Goal: Transaction & Acquisition: Purchase product/service

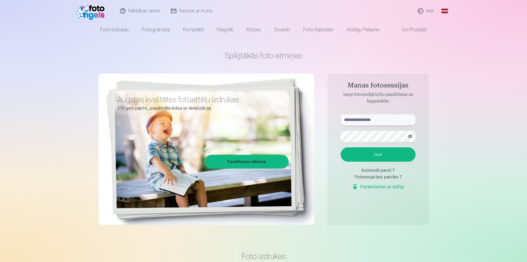
click at [399, 121] on input "text" at bounding box center [378, 120] width 75 height 11
paste input "**********"
type input "**********"
click at [341, 148] on button "Ieiet" at bounding box center [378, 155] width 75 height 14
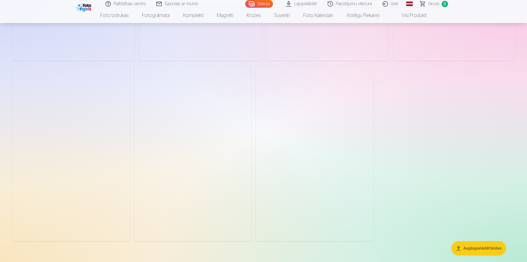
scroll to position [692, 0]
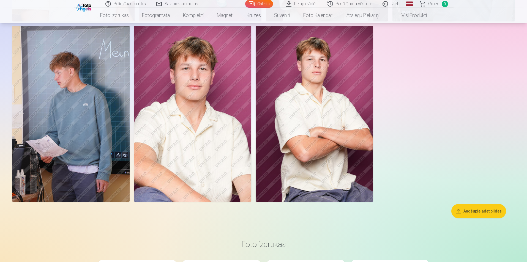
click at [221, 120] on img at bounding box center [193, 114] width 118 height 176
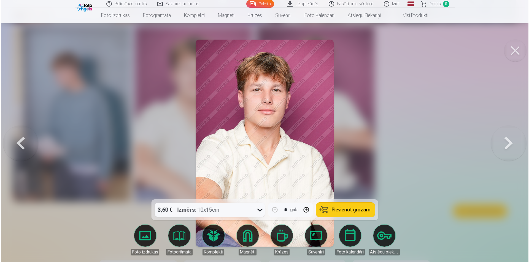
scroll to position [694, 0]
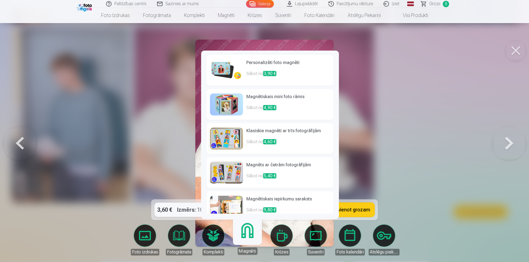
click at [245, 243] on link "Magnēti" at bounding box center [247, 238] width 34 height 34
click at [265, 73] on span "3,90 €" at bounding box center [269, 73] width 13 height 5
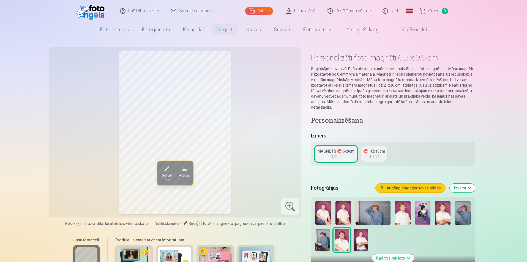
click at [325, 208] on img at bounding box center [324, 213] width 16 height 23
click at [341, 207] on img at bounding box center [344, 213] width 16 height 23
click at [327, 209] on img at bounding box center [324, 213] width 16 height 23
click at [348, 233] on img at bounding box center [342, 240] width 15 height 22
click at [325, 204] on img at bounding box center [324, 213] width 16 height 23
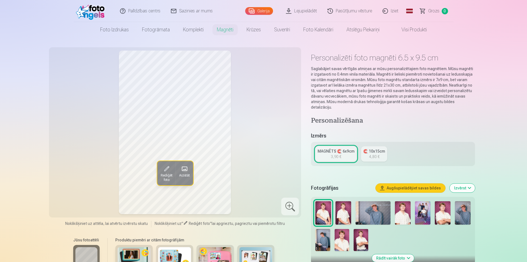
click at [408, 213] on img at bounding box center [403, 213] width 16 height 23
click at [440, 211] on img at bounding box center [443, 213] width 16 height 23
click at [324, 213] on img at bounding box center [324, 213] width 16 height 23
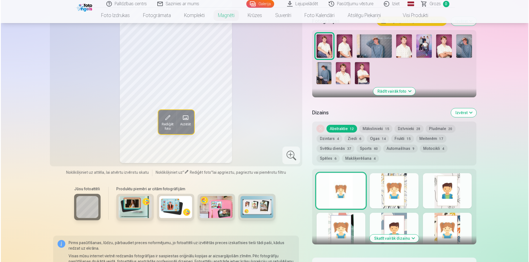
scroll to position [191, 0]
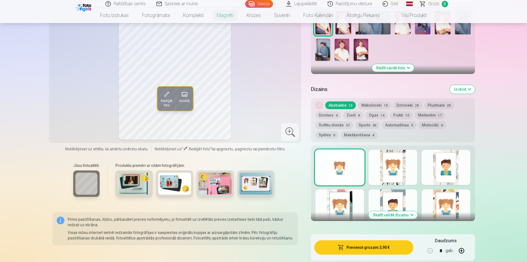
click at [345, 245] on span "button" at bounding box center [341, 248] width 7 height 6
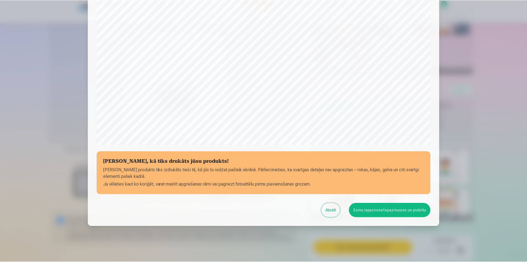
scroll to position [134, 0]
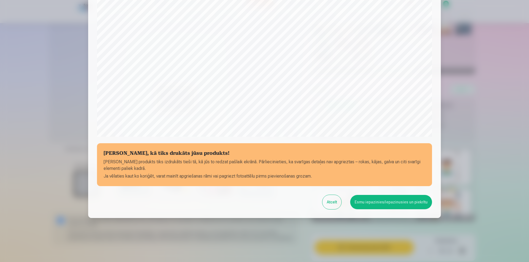
click at [361, 203] on button "Esmu iepazinies/iepazinusies un piekrītu" at bounding box center [391, 202] width 82 height 14
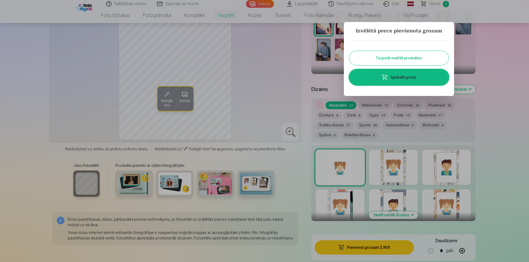
click at [400, 63] on button "Turpināt meklēt produktus" at bounding box center [398, 58] width 99 height 14
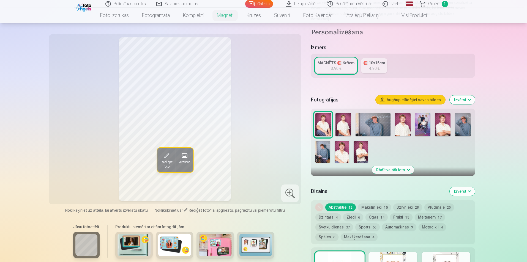
scroll to position [88, 0]
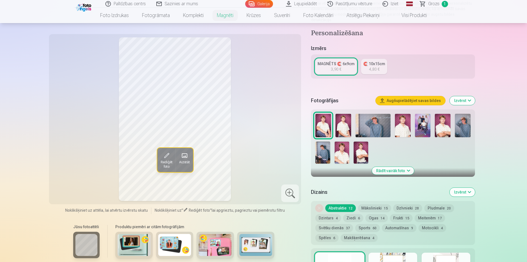
click at [346, 143] on img at bounding box center [342, 153] width 15 height 22
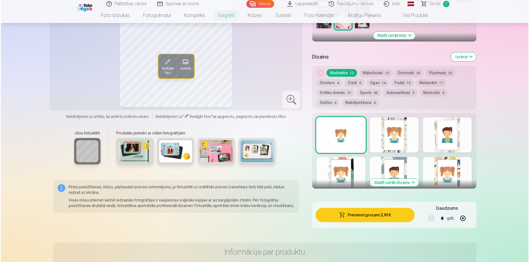
scroll to position [223, 0]
click at [345, 209] on button "Pievienot grozam : 3,90 €" at bounding box center [364, 215] width 99 height 14
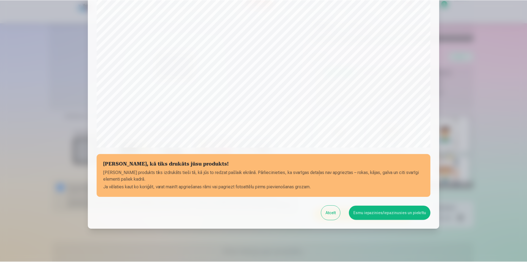
scroll to position [134, 0]
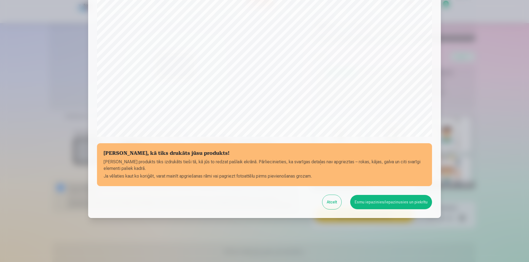
click at [373, 204] on button "Esmu iepazinies/iepazinusies un piekrītu" at bounding box center [391, 202] width 82 height 14
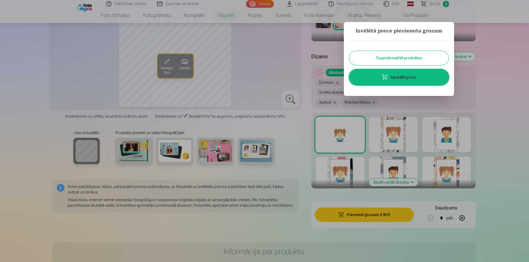
click at [402, 57] on button "Turpināt meklēt produktus" at bounding box center [398, 58] width 99 height 14
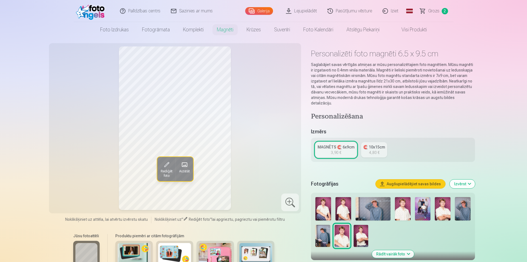
scroll to position [0, 0]
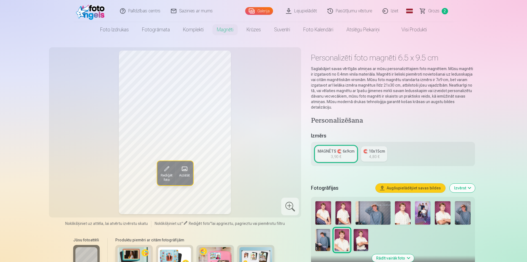
click at [404, 208] on img at bounding box center [403, 213] width 16 height 23
click at [441, 209] on img at bounding box center [443, 213] width 16 height 23
click at [361, 238] on img at bounding box center [361, 240] width 15 height 22
click at [447, 213] on img at bounding box center [443, 213] width 16 height 23
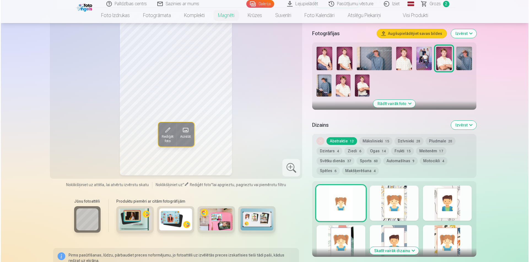
scroll to position [201, 0]
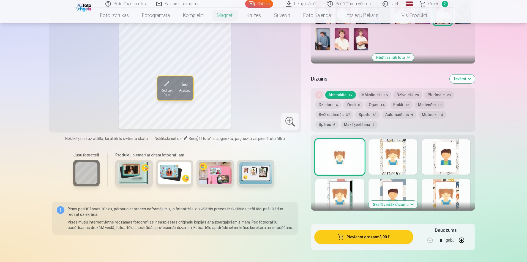
click at [378, 235] on button "Pievienot grozam : 3,90 €" at bounding box center [364, 237] width 99 height 14
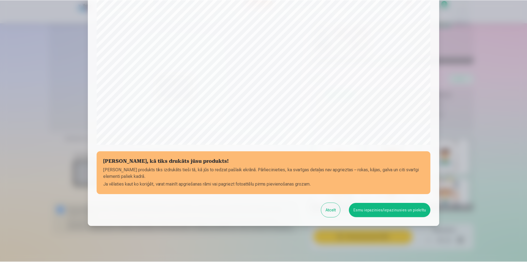
scroll to position [134, 0]
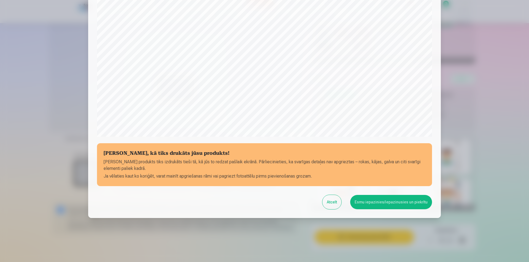
click at [372, 207] on button "Esmu iepazinies/iepazinusies un piekrītu" at bounding box center [391, 202] width 82 height 14
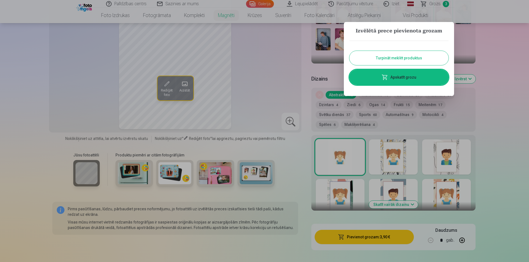
click at [389, 59] on button "Turpināt meklēt produktus" at bounding box center [398, 58] width 99 height 14
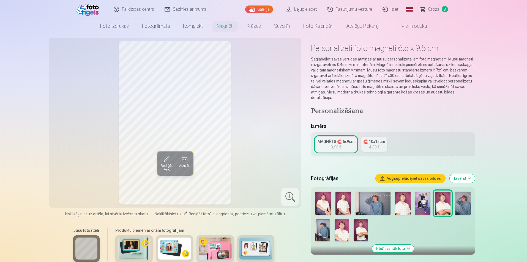
scroll to position [0, 0]
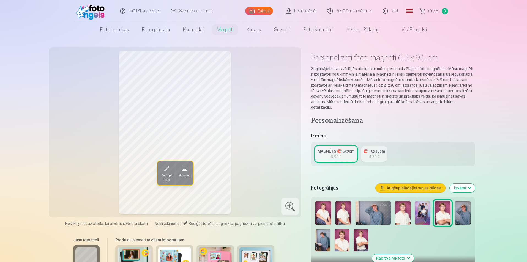
click at [445, 11] on span "3" at bounding box center [445, 11] width 6 height 6
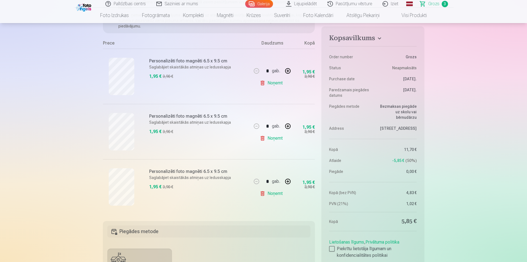
scroll to position [108, 0]
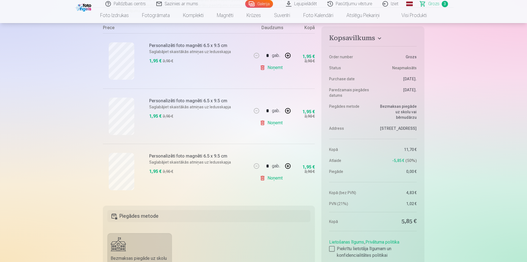
click at [288, 55] on button "button" at bounding box center [287, 55] width 13 height 13
type input "*"
click at [285, 112] on button "button" at bounding box center [287, 110] width 13 height 13
type input "*"
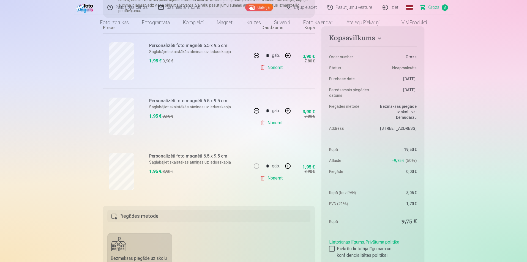
scroll to position [0, 0]
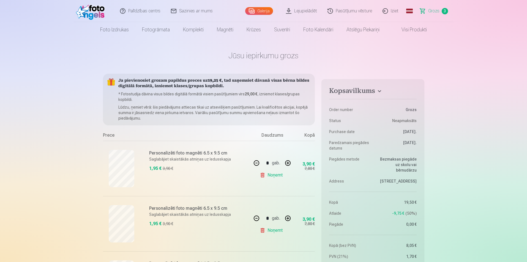
click at [266, 8] on link "Galerija" at bounding box center [259, 11] width 28 height 8
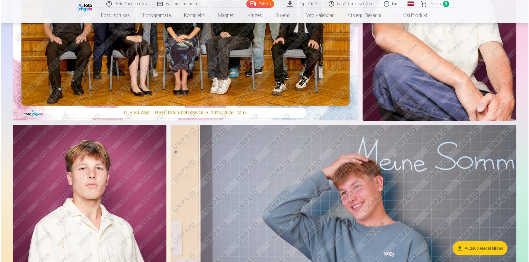
scroll to position [173, 0]
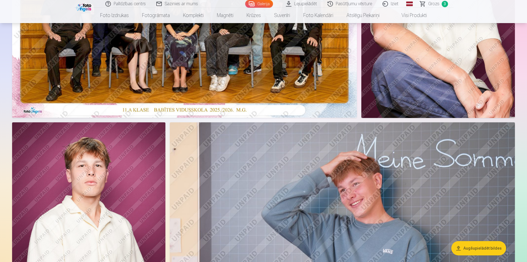
click at [226, 76] on img at bounding box center [184, 3] width 345 height 230
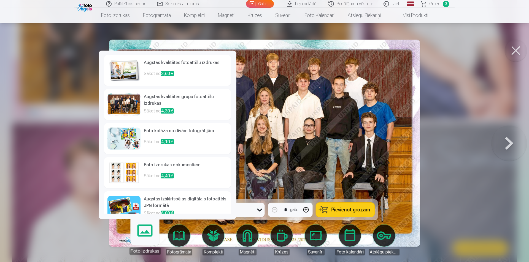
click at [199, 96] on h6 "Augstas kvalitātes grupu fotoattēlu izdrukas" at bounding box center [186, 101] width 84 height 14
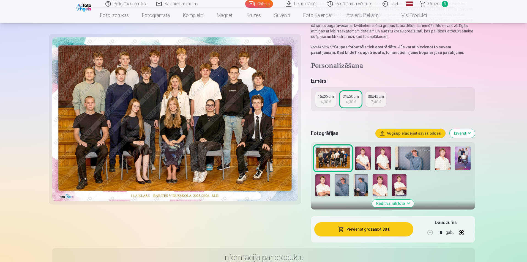
scroll to position [66, 0]
click at [353, 233] on button "Pievienot grozam : 4,30 €" at bounding box center [364, 229] width 99 height 14
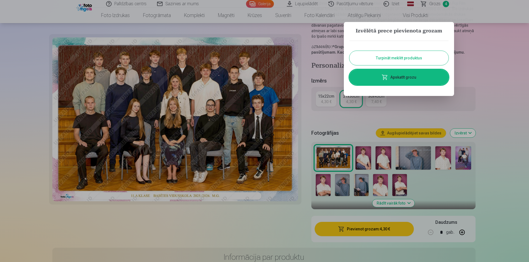
click at [379, 59] on button "Turpināt meklēt produktus" at bounding box center [398, 58] width 99 height 14
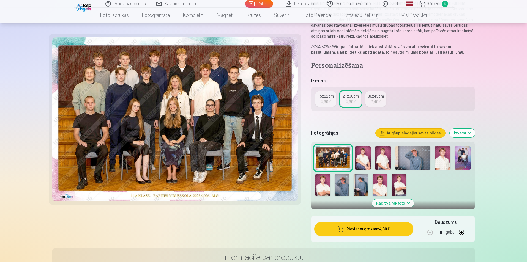
click at [268, 3] on link "Galerija" at bounding box center [259, 4] width 28 height 8
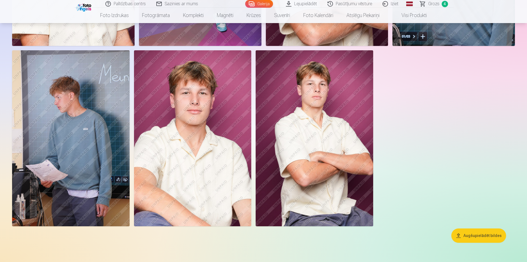
scroll to position [674, 0]
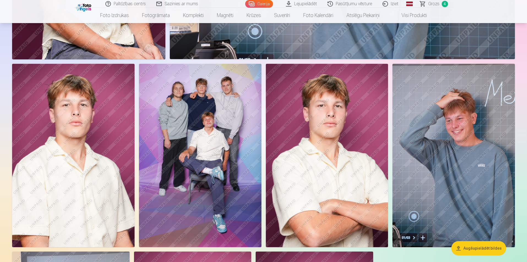
click at [226, 107] on img at bounding box center [200, 156] width 123 height 184
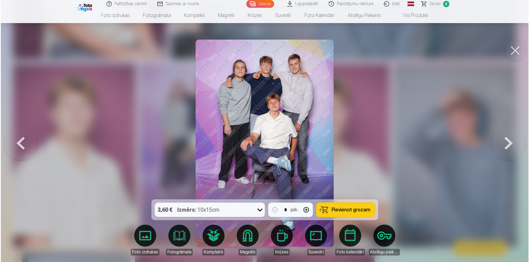
scroll to position [467, 0]
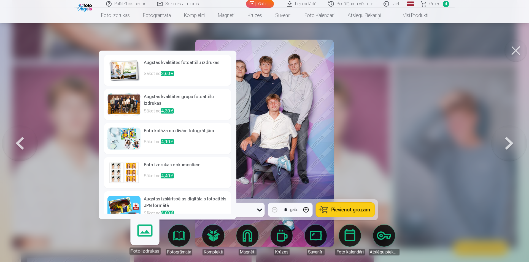
click at [150, 231] on link "Foto izdrukas" at bounding box center [145, 238] width 34 height 34
click at [153, 99] on h6 "Augstas kvalitātes grupu fotoattēlu izdrukas" at bounding box center [186, 101] width 84 height 14
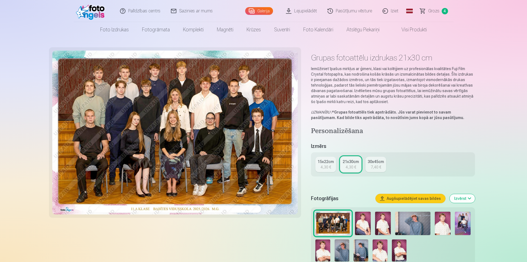
click at [262, 10] on link "Galerija" at bounding box center [259, 11] width 28 height 8
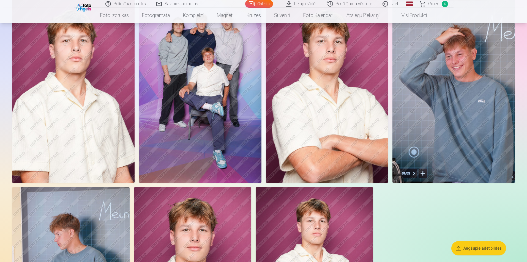
click at [182, 102] on img at bounding box center [200, 91] width 123 height 184
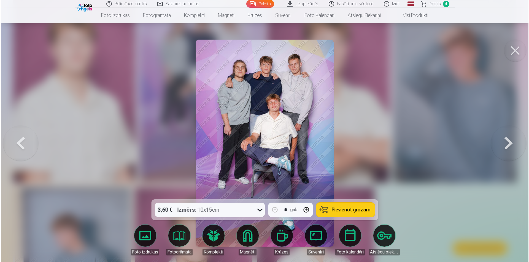
scroll to position [532, 0]
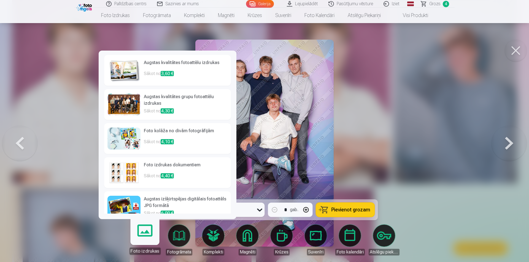
click at [139, 227] on link "Foto izdrukas" at bounding box center [145, 238] width 34 height 34
click at [155, 61] on h6 "Augstas kvalitātes fotoattēlu izdrukas" at bounding box center [186, 64] width 84 height 11
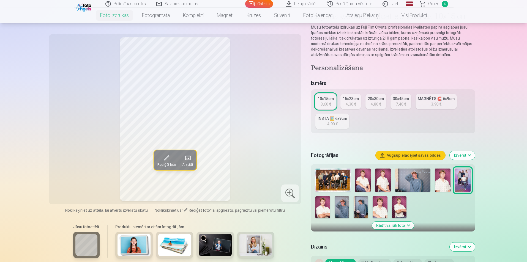
scroll to position [42, 0]
click at [350, 104] on div "4,30 €" at bounding box center [351, 104] width 10 height 6
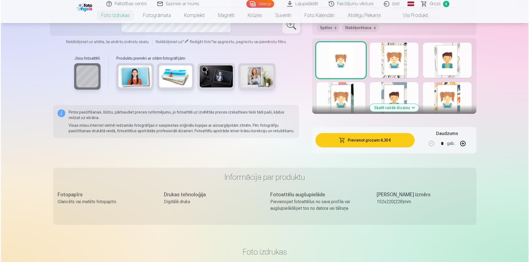
scroll to position [307, 0]
click at [366, 144] on button "Pievienot grozam : 4,30 €" at bounding box center [364, 140] width 99 height 14
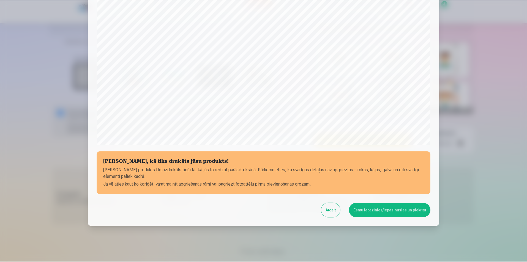
scroll to position [134, 0]
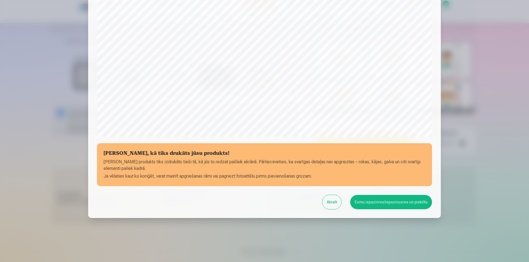
click at [369, 203] on button "Esmu iepazinies/iepazinusies un piekrītu" at bounding box center [391, 202] width 82 height 14
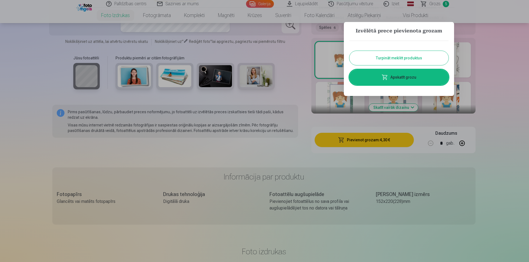
click at [391, 56] on button "Turpināt meklēt produktus" at bounding box center [398, 58] width 99 height 14
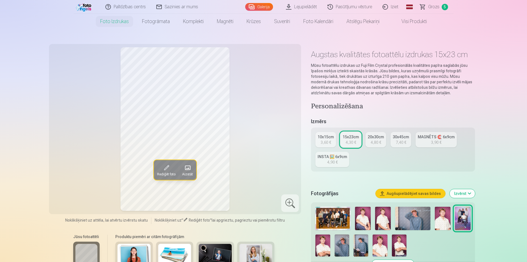
scroll to position [0, 0]
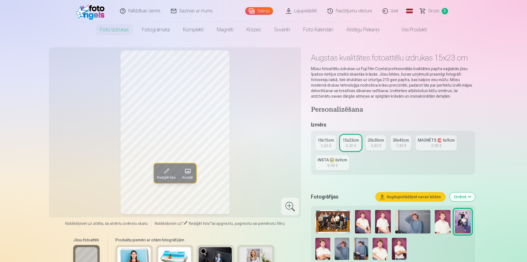
click at [259, 10] on link "Galerija" at bounding box center [259, 11] width 28 height 8
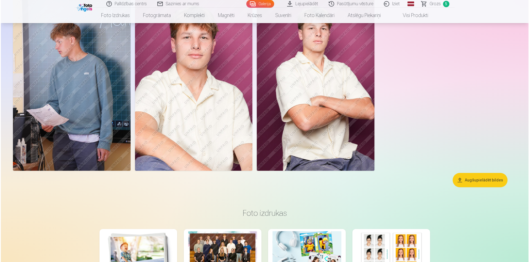
scroll to position [727, 0]
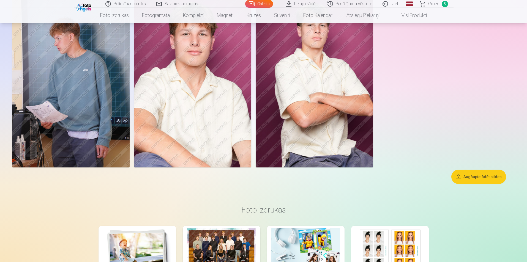
click at [88, 72] on img at bounding box center [71, 79] width 118 height 176
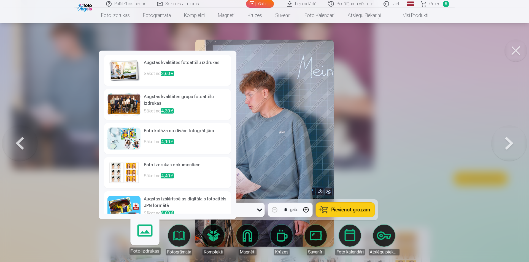
click at [135, 242] on link "Foto izdrukas" at bounding box center [145, 238] width 34 height 34
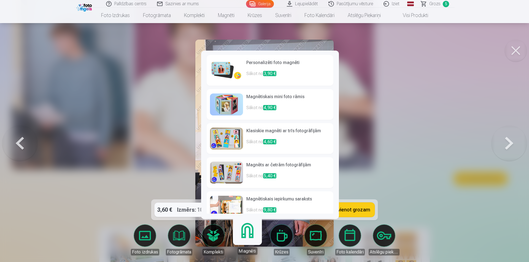
click at [271, 145] on p "Sākot no 4,60 €" at bounding box center [288, 144] width 84 height 11
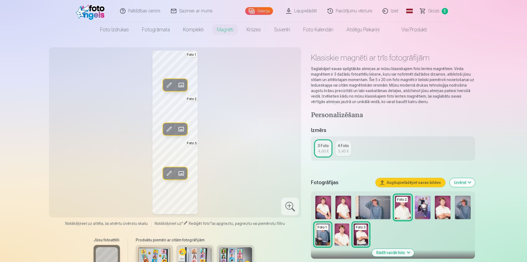
click at [381, 207] on img at bounding box center [373, 207] width 35 height 23
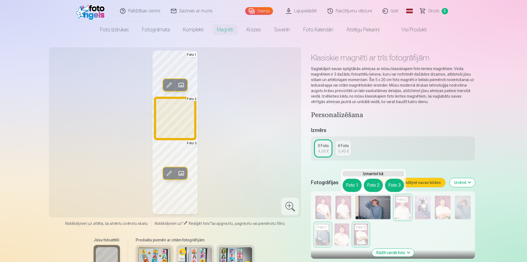
click at [373, 189] on button "Foto 2" at bounding box center [373, 185] width 19 height 13
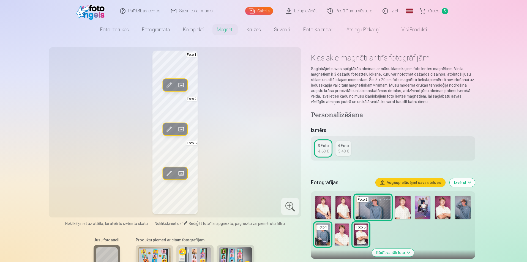
click at [465, 210] on img at bounding box center [463, 207] width 16 height 23
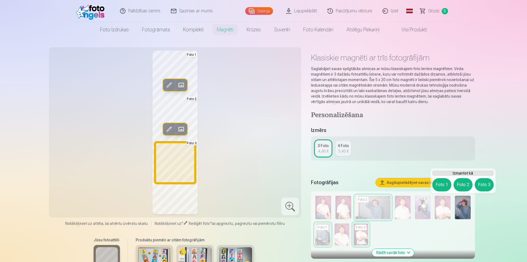
click at [481, 190] on button "Foto 3" at bounding box center [484, 184] width 19 height 13
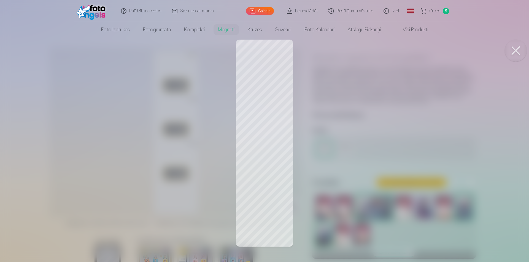
click at [270, 62] on div at bounding box center [264, 131] width 529 height 262
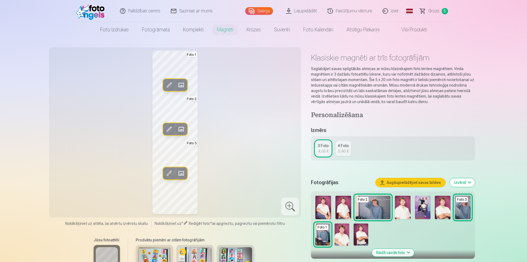
click at [323, 232] on img at bounding box center [323, 235] width 15 height 22
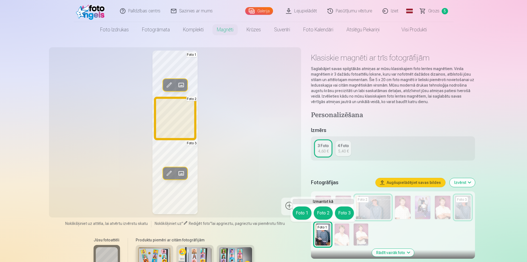
click at [324, 210] on button "Foto 2" at bounding box center [323, 213] width 19 height 13
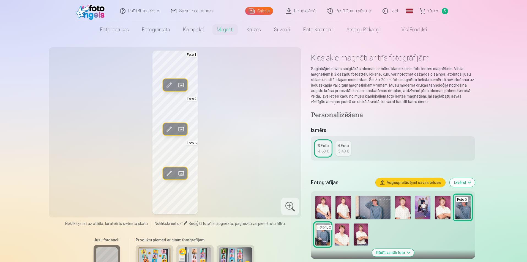
click at [373, 205] on img at bounding box center [373, 207] width 35 height 23
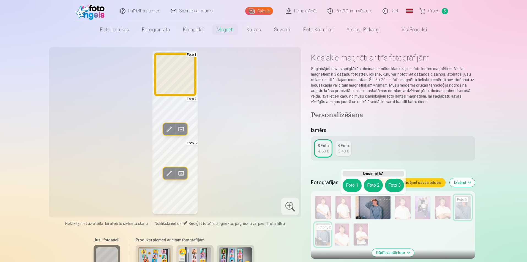
click at [353, 189] on button "Foto 1" at bounding box center [352, 185] width 19 height 13
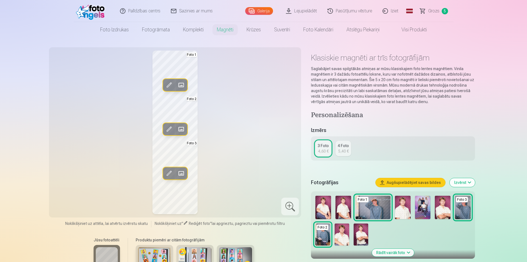
click at [242, 149] on div "Rediģēt foto Aizstāt Foto 1 Rediģēt foto Aizstāt Foto 2 Rediģēt foto Aizstāt Fo…" at bounding box center [175, 133] width 246 height 164
click at [378, 198] on img at bounding box center [373, 207] width 35 height 23
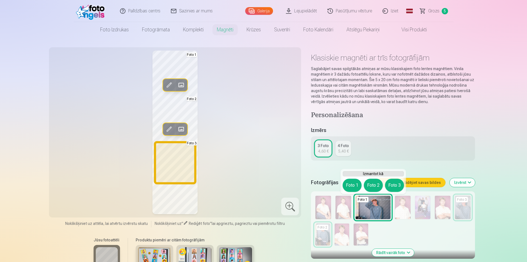
click at [398, 184] on button "Foto 3" at bounding box center [394, 185] width 19 height 13
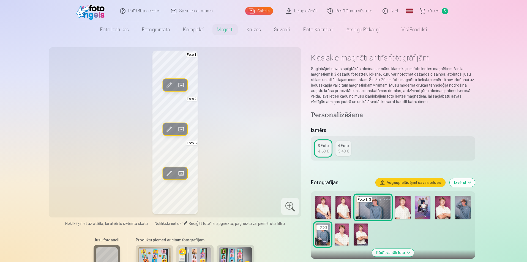
click at [386, 207] on img at bounding box center [373, 207] width 35 height 23
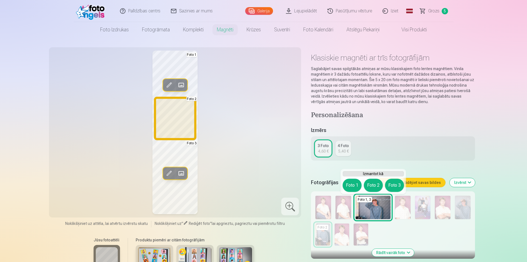
click at [370, 185] on button "Foto 2" at bounding box center [373, 185] width 19 height 13
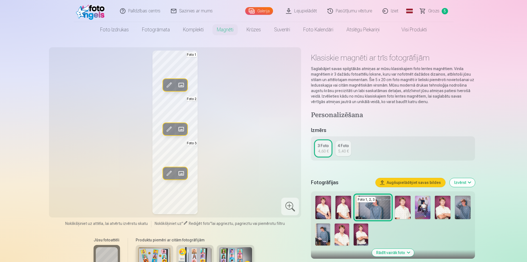
click at [469, 208] on img at bounding box center [463, 207] width 16 height 23
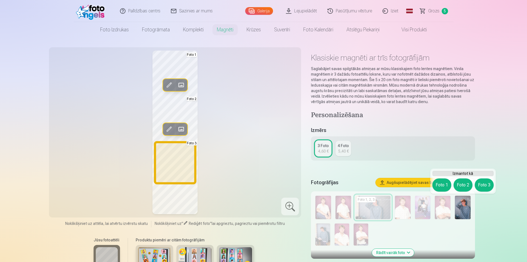
click at [482, 186] on button "Foto 3" at bounding box center [484, 185] width 19 height 13
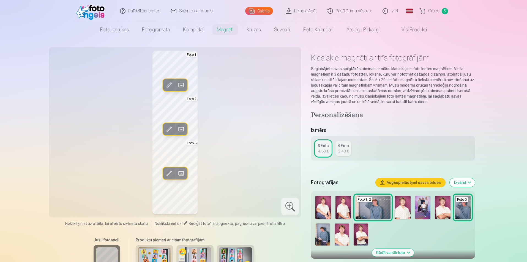
click at [323, 237] on img at bounding box center [323, 235] width 15 height 22
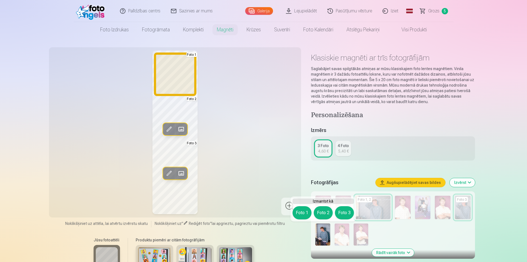
click at [301, 215] on button "Foto 1" at bounding box center [302, 213] width 19 height 13
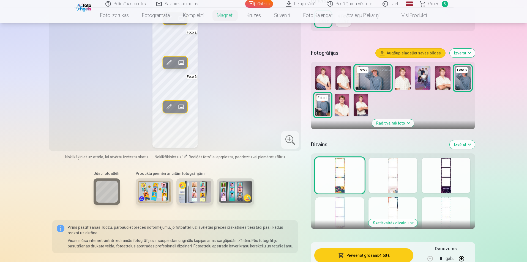
scroll to position [130, 0]
click at [385, 177] on div at bounding box center [393, 175] width 49 height 35
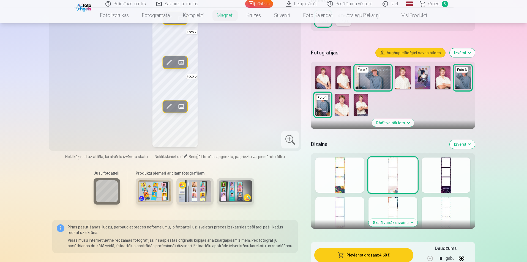
click at [436, 178] on div at bounding box center [446, 175] width 49 height 35
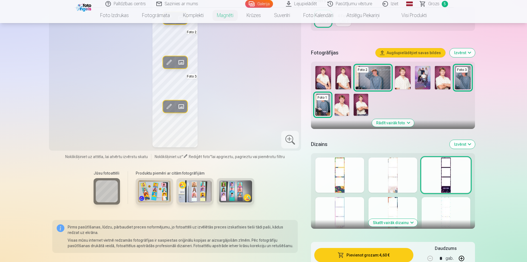
click at [339, 221] on div at bounding box center [340, 214] width 49 height 35
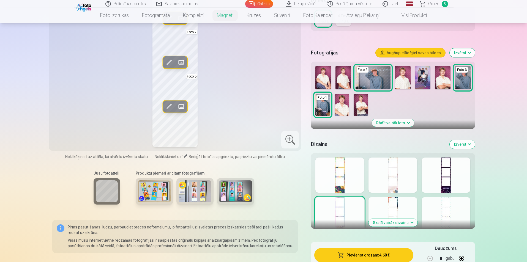
click at [402, 207] on div at bounding box center [393, 214] width 49 height 35
click at [401, 222] on button "Skatīt vairāk dizainu" at bounding box center [393, 223] width 49 height 8
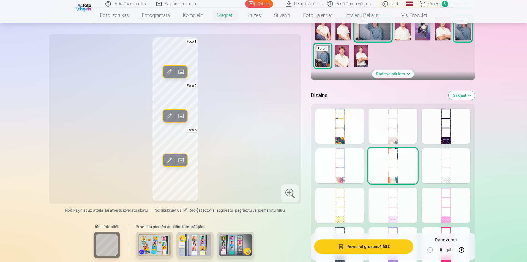
scroll to position [181, 0]
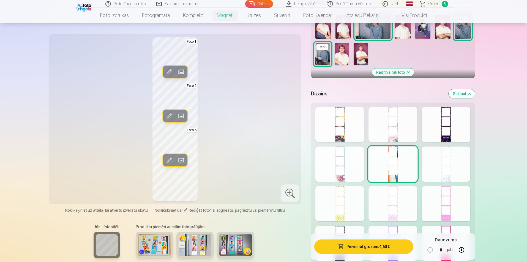
click at [440, 176] on div at bounding box center [446, 164] width 49 height 35
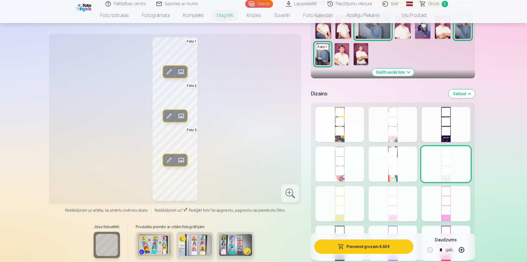
click at [343, 207] on div at bounding box center [340, 203] width 49 height 35
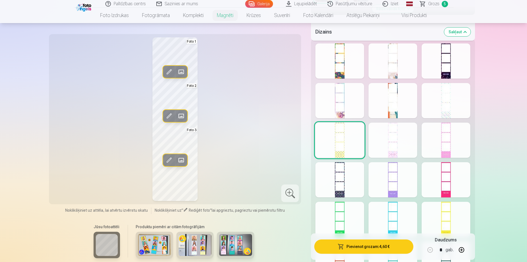
scroll to position [245, 0]
click at [359, 185] on div at bounding box center [340, 179] width 49 height 35
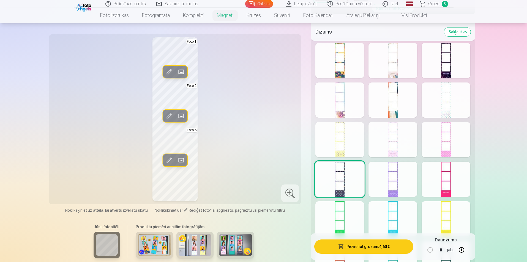
click at [382, 184] on div at bounding box center [393, 179] width 49 height 35
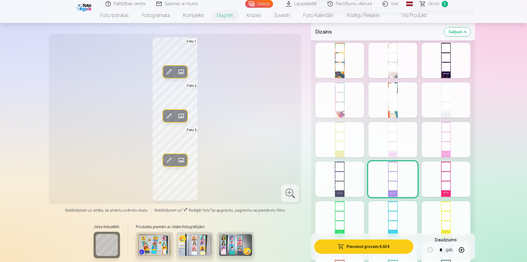
click at [443, 164] on div at bounding box center [446, 179] width 49 height 35
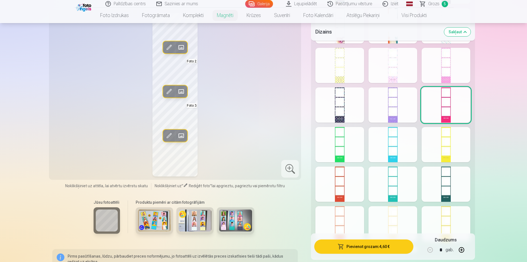
scroll to position [320, 0]
click at [410, 202] on div "Rādīt mazāk dizainu" at bounding box center [393, 111] width 164 height 294
click at [404, 189] on div at bounding box center [393, 184] width 49 height 35
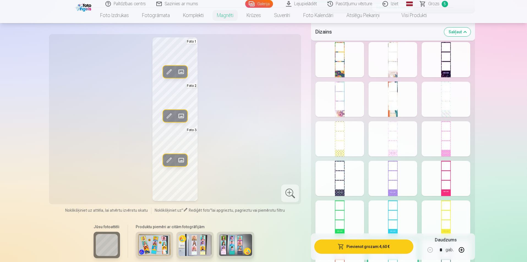
scroll to position [245, 0]
click at [453, 61] on div at bounding box center [446, 59] width 49 height 35
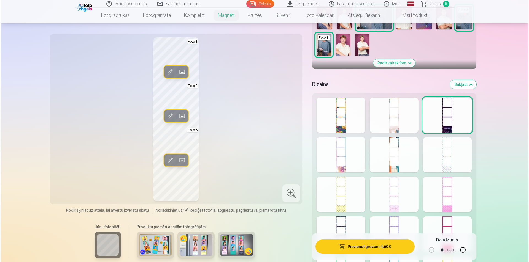
scroll to position [190, 0]
click at [334, 105] on div at bounding box center [340, 115] width 49 height 35
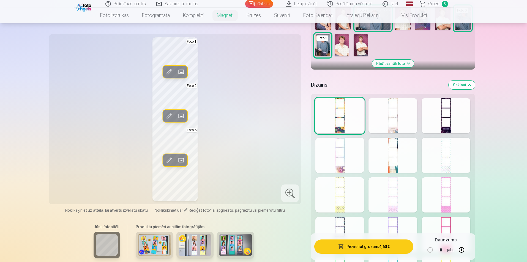
click at [399, 152] on div at bounding box center [393, 155] width 49 height 35
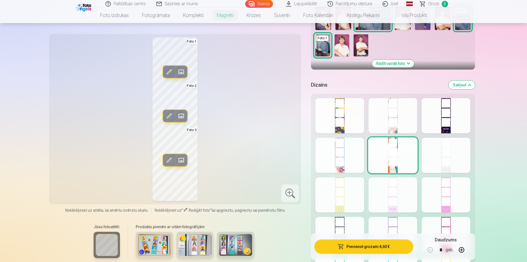
click at [385, 253] on button "Pievienot grozam : 4,60 €" at bounding box center [364, 247] width 99 height 14
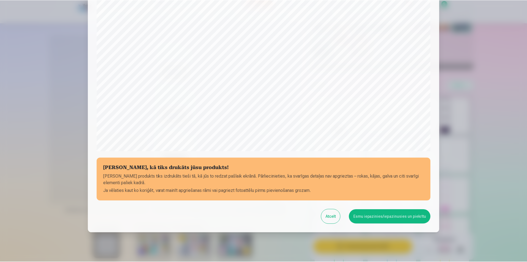
scroll to position [134, 0]
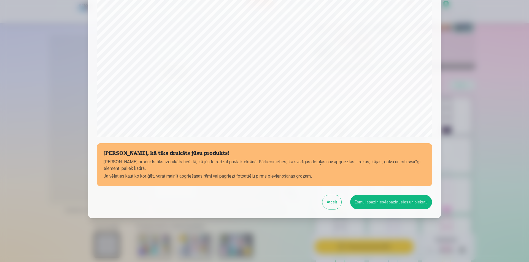
click at [397, 206] on button "Esmu iepazinies/iepazinusies un piekrītu" at bounding box center [391, 202] width 82 height 14
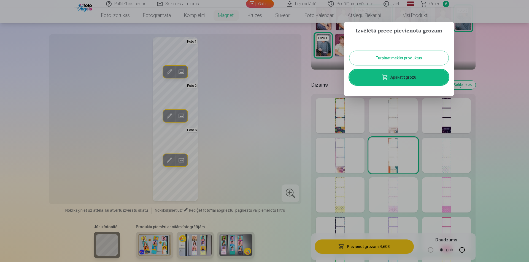
click at [411, 64] on button "Turpināt meklēt produktus" at bounding box center [398, 58] width 99 height 14
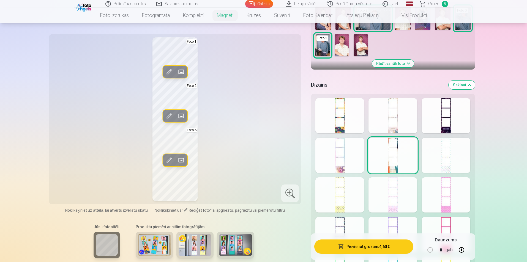
click at [260, 5] on link "Galerija" at bounding box center [259, 4] width 28 height 8
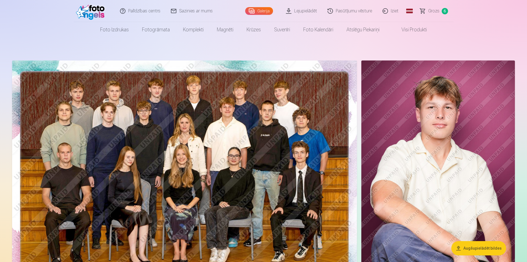
click at [436, 14] on link "Grozs 6" at bounding box center [434, 11] width 39 height 22
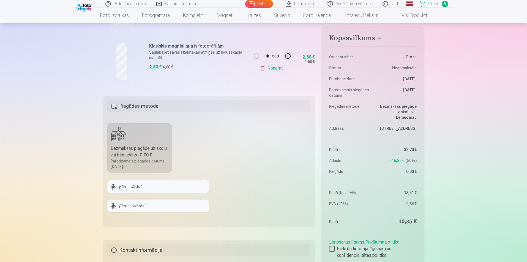
scroll to position [391, 0]
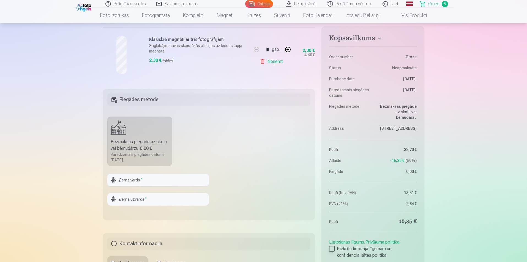
click at [334, 248] on div at bounding box center [332, 250] width 6 height 6
click at [180, 180] on input "text" at bounding box center [158, 180] width 102 height 13
type input "******"
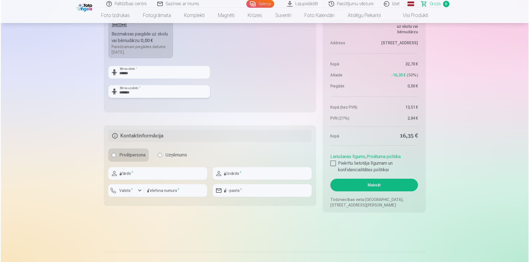
scroll to position [499, 0]
type input "*******"
click at [169, 177] on input "text" at bounding box center [156, 173] width 99 height 13
type input "******"
type input "*****"
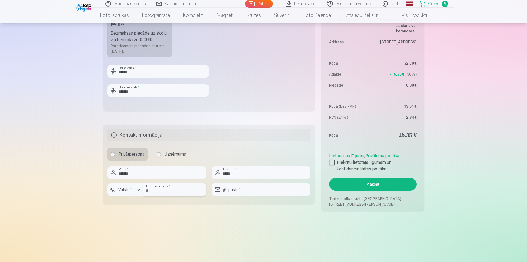
click at [166, 191] on input "number" at bounding box center [174, 190] width 63 height 13
type input "********"
click at [140, 191] on div "button" at bounding box center [139, 190] width 7 height 7
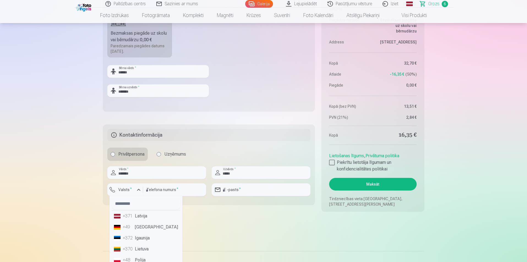
click at [147, 216] on li "+371 Latvija" at bounding box center [146, 216] width 69 height 11
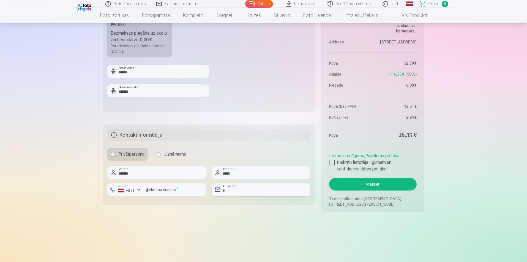
click at [232, 192] on input "email" at bounding box center [261, 190] width 99 height 13
type input "**********"
click at [343, 186] on button "Maksāt" at bounding box center [372, 184] width 87 height 13
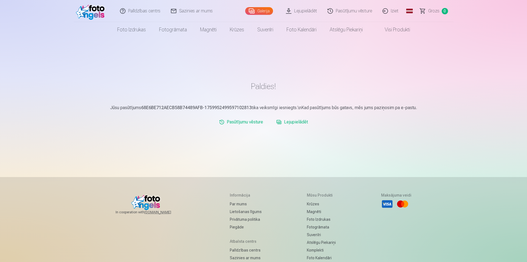
click at [311, 7] on link "Lejupielādēt" at bounding box center [302, 11] width 42 height 22
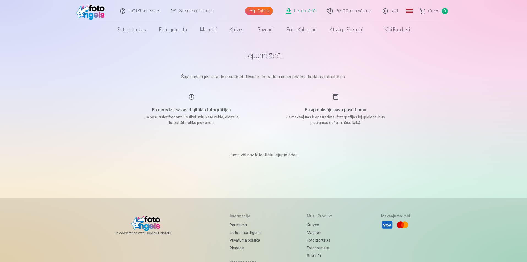
click at [306, 8] on link "Lejupielādēt" at bounding box center [302, 11] width 42 height 22
click at [192, 113] on h5 "Es neredzu savas digitālās fotogrāfijas" at bounding box center [191, 110] width 105 height 7
click at [191, 95] on div "Es neredzu savas digitālās fotogrāfijas Ja pasūtīsiet fotoattēlus tikai izdrukā…" at bounding box center [191, 110] width 131 height 32
click at [388, 28] on link "Visi produkti" at bounding box center [393, 29] width 47 height 15
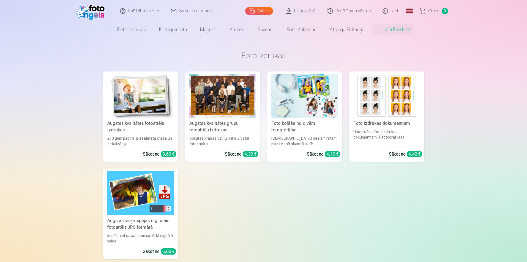
click at [312, 7] on link "Lejupielādēt" at bounding box center [302, 11] width 42 height 22
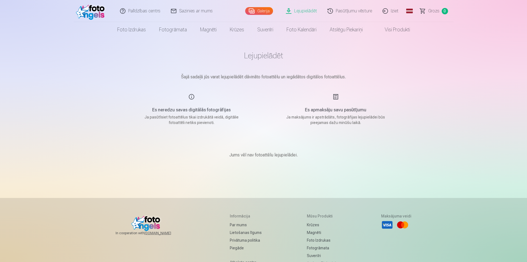
click at [194, 96] on div "Es neredzu savas digitālās fotogrāfijas Ja pasūtīsiet fotoattēlus tikai izdrukā…" at bounding box center [191, 110] width 131 height 32
click at [297, 10] on link "Lejupielādēt" at bounding box center [302, 11] width 42 height 22
click at [262, 10] on link "Galerija" at bounding box center [259, 11] width 28 height 8
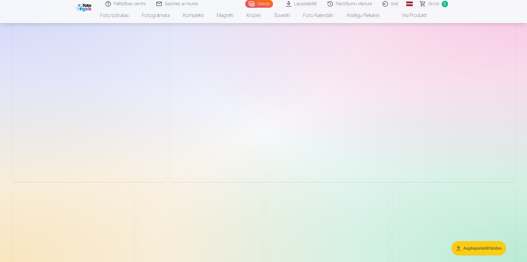
scroll to position [344, 0]
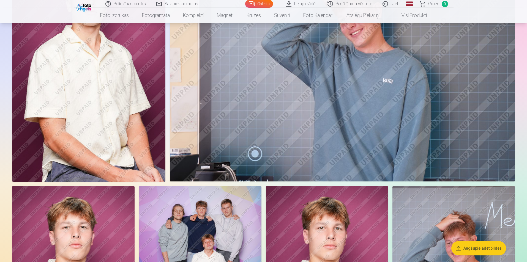
click at [465, 252] on button "Augšupielādēt bildes" at bounding box center [479, 249] width 55 height 14
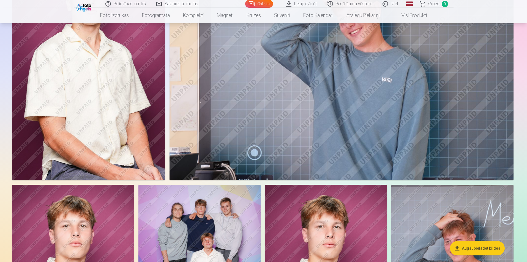
scroll to position [344, 0]
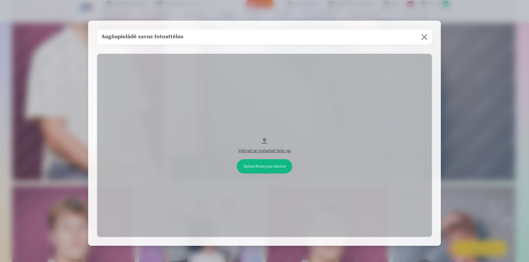
click at [425, 36] on button at bounding box center [423, 36] width 15 height 15
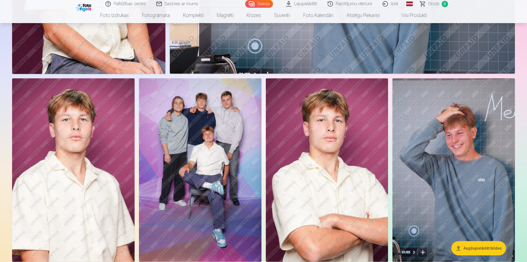
scroll to position [449, 0]
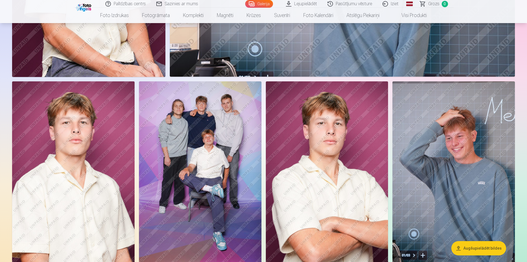
click at [206, 152] on img at bounding box center [200, 174] width 123 height 184
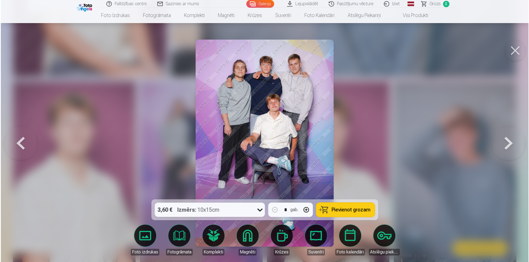
scroll to position [449, 0]
click at [397, 5] on link "Iziet" at bounding box center [391, 4] width 26 height 8
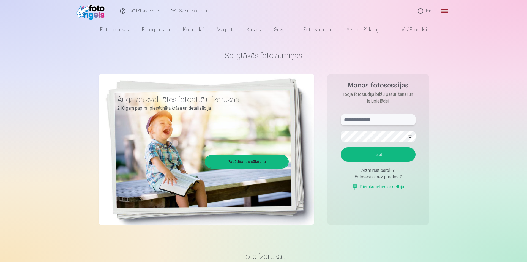
click at [368, 123] on input "text" at bounding box center [378, 120] width 75 height 11
type input "**********"
click at [367, 154] on button "Ieiet" at bounding box center [378, 155] width 75 height 14
